Goal: Information Seeking & Learning: Learn about a topic

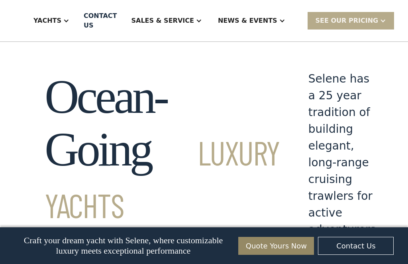
scroll to position [1408, 0]
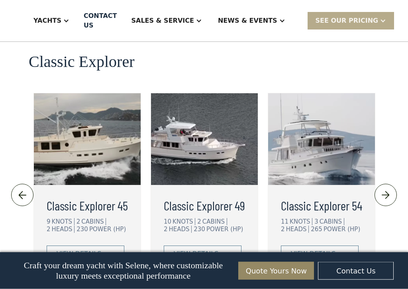
click at [191, 23] on div "Sales & Service" at bounding box center [162, 21] width 63 height 10
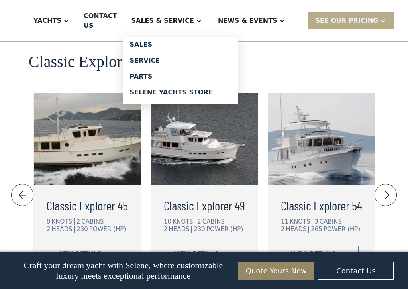
click at [361, 15] on div "SEE Our Pricing" at bounding box center [351, 20] width 87 height 17
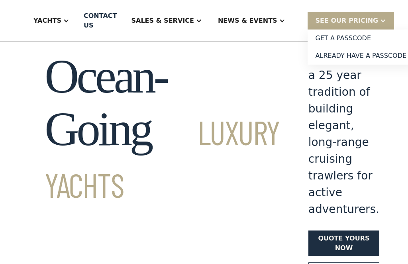
scroll to position [0, 0]
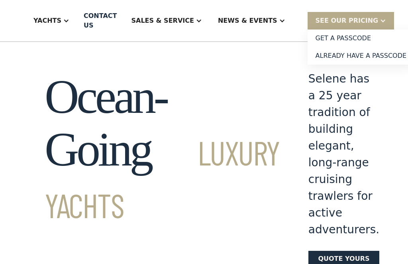
click at [358, 39] on link "Get a PASSCODE" at bounding box center [361, 39] width 107 height 18
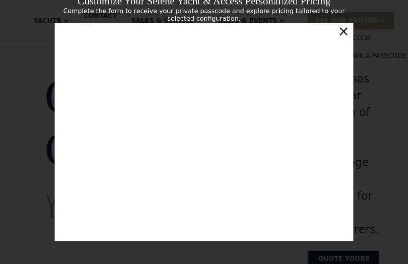
click at [348, 31] on div "×" at bounding box center [344, 31] width 12 height 16
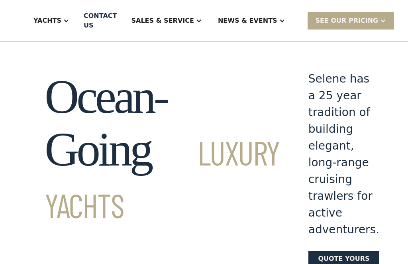
click at [271, 15] on div "News & EVENTS" at bounding box center [251, 21] width 83 height 32
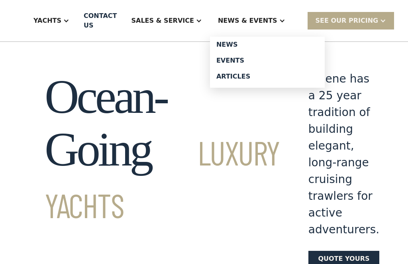
click at [203, 17] on div "Sales & Service" at bounding box center [166, 21] width 87 height 32
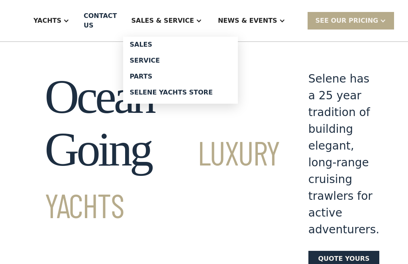
click at [159, 45] on div "Sales" at bounding box center [181, 44] width 102 height 6
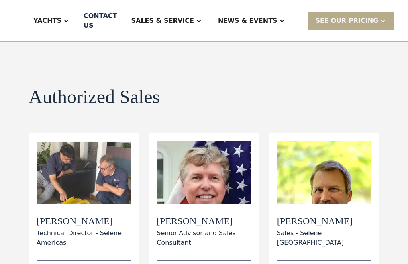
click at [279, 22] on div at bounding box center [282, 21] width 6 height 6
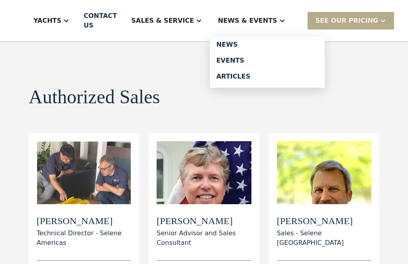
click at [318, 60] on div "Events" at bounding box center [267, 60] width 102 height 6
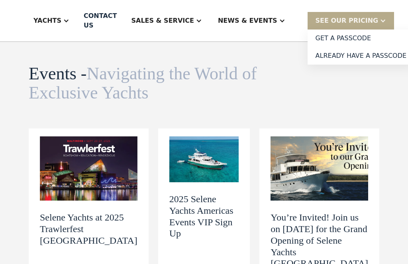
click at [362, 16] on div "SEE Our Pricing" at bounding box center [347, 21] width 63 height 10
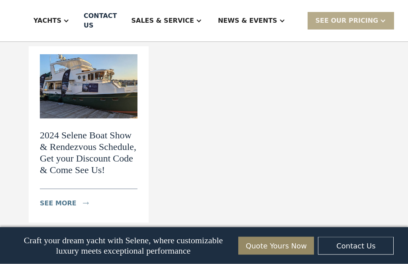
scroll to position [492, 0]
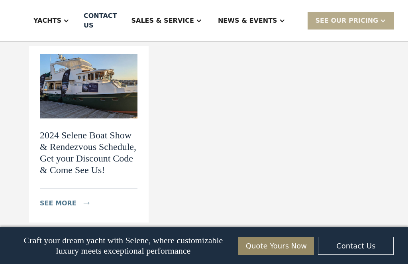
click at [76, 195] on div "see more" at bounding box center [69, 203] width 59 height 16
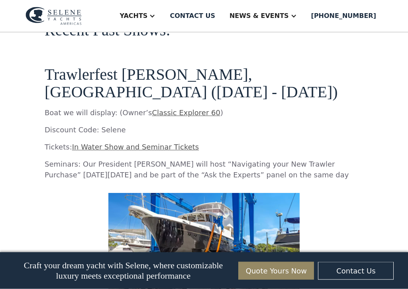
scroll to position [1354, 0]
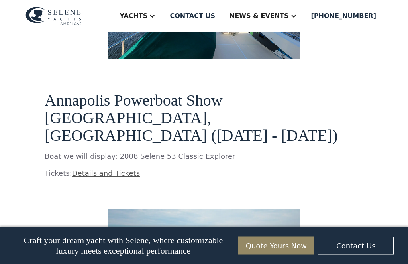
click at [148, 15] on div "Yachts" at bounding box center [134, 16] width 28 height 10
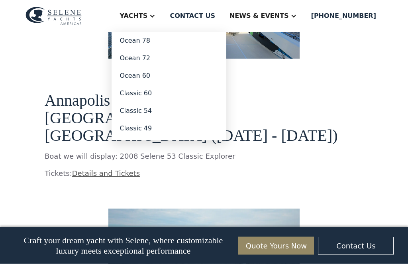
scroll to position [990, 0]
click at [171, 114] on link "Classic 54" at bounding box center [169, 111] width 115 height 18
